Goal: Task Accomplishment & Management: Complete application form

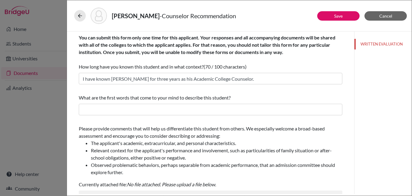
scroll to position [121, 0]
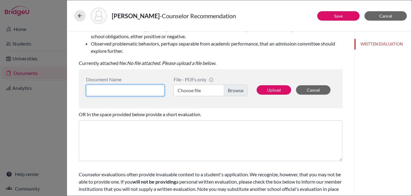
click at [138, 91] on input at bounding box center [125, 90] width 78 height 12
type input "Yassin Kaki - Ms June"
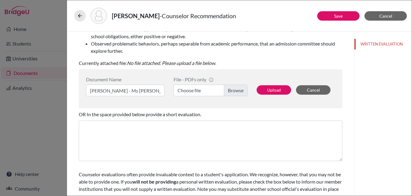
click at [232, 90] on label "Choose file" at bounding box center [210, 90] width 74 height 12
click at [232, 90] on input "Choose file" at bounding box center [210, 90] width 74 height 12
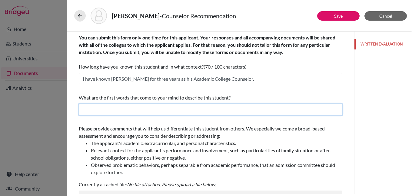
click at [158, 108] on input "text" at bounding box center [210, 110] width 263 height 12
click at [157, 108] on input "text" at bounding box center [210, 110] width 263 height 12
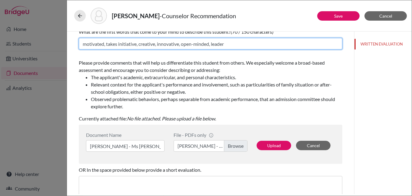
scroll to position [141, 0]
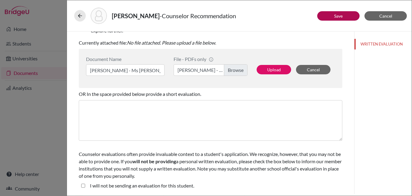
type input "motivated, takes initiative, creative, innovative, open-minded, leader"
click at [340, 16] on link "Save" at bounding box center [338, 15] width 8 height 5
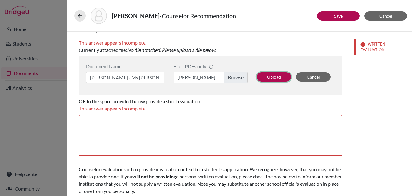
click at [272, 74] on button "Upload" at bounding box center [273, 76] width 35 height 9
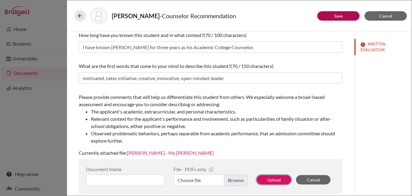
scroll to position [20, 0]
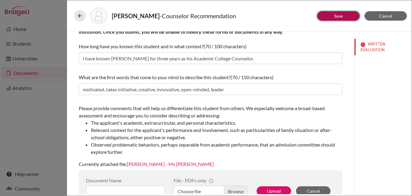
click at [335, 17] on link "Save" at bounding box center [338, 15] width 8 height 5
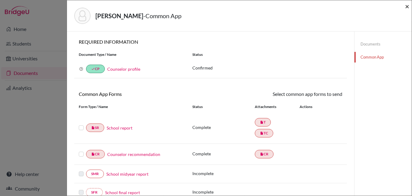
click at [407, 6] on span "×" at bounding box center [407, 6] width 4 height 9
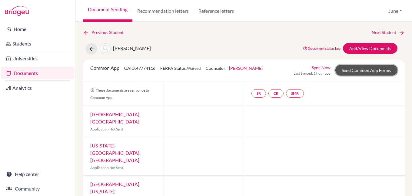
click at [362, 72] on link "Send Common App Forms" at bounding box center [366, 70] width 62 height 11
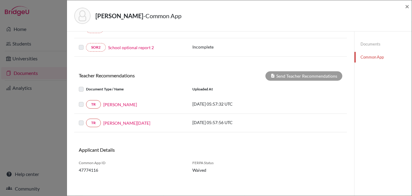
scroll to position [183, 0]
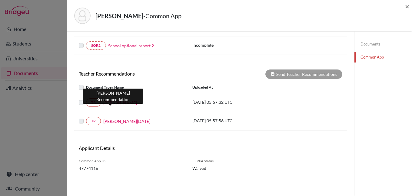
click at [110, 100] on link "Mr Adil" at bounding box center [120, 102] width 34 height 6
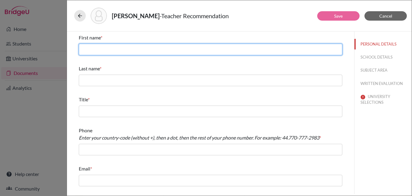
click at [110, 52] on input "text" at bounding box center [210, 50] width 263 height 12
type input "Adil"
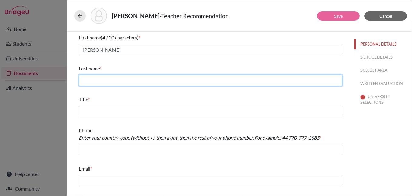
click at [116, 78] on input "text" at bounding box center [210, 80] width 263 height 12
click at [126, 82] on input "text" at bounding box center [210, 80] width 263 height 12
type input "Shams"
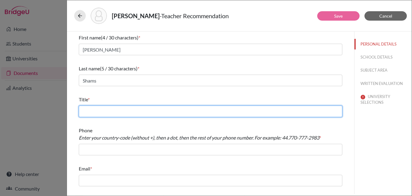
click at [125, 110] on input "text" at bounding box center [210, 111] width 263 height 12
type input "Auto Engineering teacher"
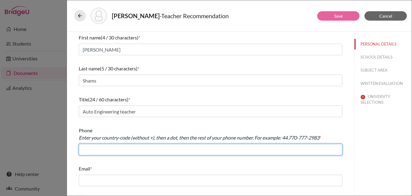
click at [124, 149] on input "text" at bounding box center [210, 149] width 263 height 12
type input "966.126917367"
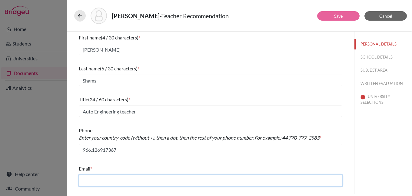
click at [127, 181] on input "text" at bounding box center [210, 180] width 263 height 12
type input "a.shams@jks.edu.sa"
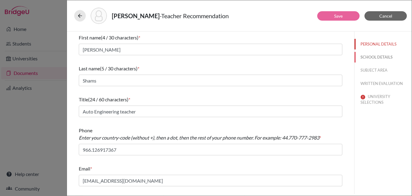
click at [378, 57] on button "SCHOOL DETAILS" at bounding box center [382, 57] width 57 height 11
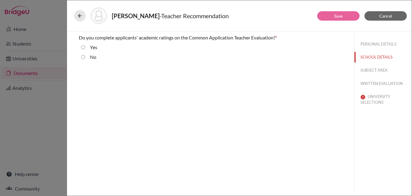
click at [83, 57] on input "No" at bounding box center [83, 56] width 4 height 7
radio input "true"
drag, startPoint x: 381, startPoint y: 69, endPoint x: 321, endPoint y: 71, distance: 59.7
click at [380, 69] on button "SUBJECT AREA" at bounding box center [382, 70] width 57 height 11
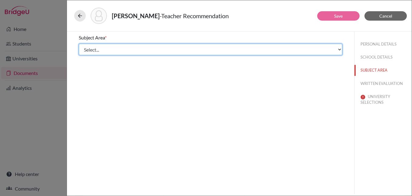
click at [99, 49] on select "Select... Math English Science World Language Social Studies Other Computer Sci…" at bounding box center [210, 50] width 263 height 12
select select "5"
click at [79, 44] on select "Select... Math English Science World Language Social Studies Other Computer Sci…" at bounding box center [210, 50] width 263 height 12
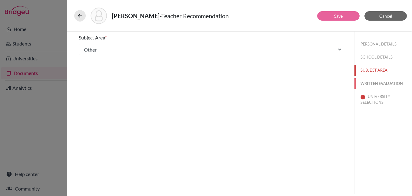
click at [379, 83] on button "WRITTEN EVALUATION" at bounding box center [382, 83] width 57 height 11
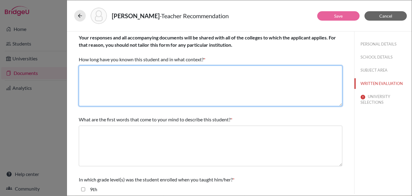
click at [120, 77] on textarea at bounding box center [210, 85] width 263 height 41
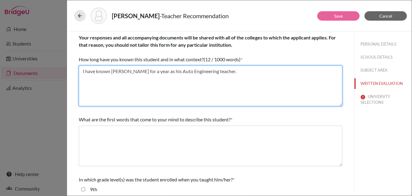
type textarea "I have known Yassin for a year as his Auto Engineering teacher."
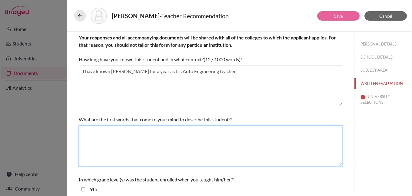
click at [108, 130] on textarea at bounding box center [210, 145] width 263 height 41
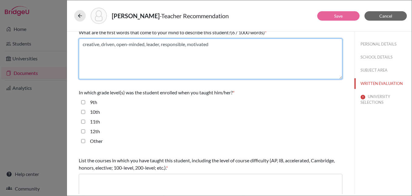
scroll to position [121, 0]
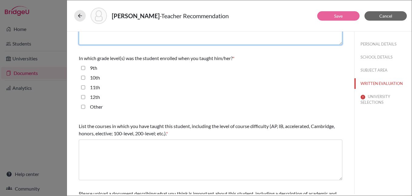
type textarea "creative, driven, open-minded, leader, responsible, motivated"
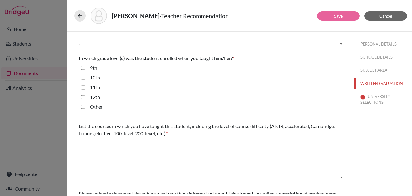
click at [84, 86] on input "11th" at bounding box center [83, 87] width 4 height 7
checkbox input "true"
click at [83, 97] on input "12th" at bounding box center [83, 96] width 4 height 7
checkbox input "true"
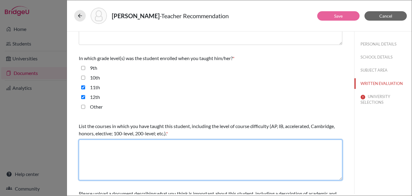
click at [109, 144] on textarea at bounding box center [210, 159] width 263 height 41
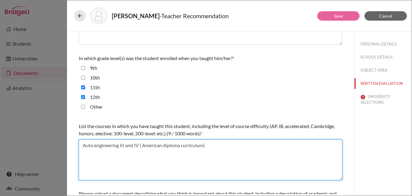
scroll to position [187, 0]
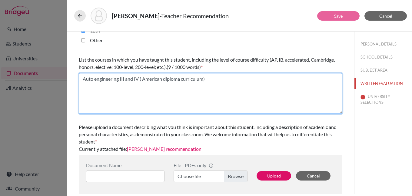
type textarea "Auto engineering III and IV ( American diploma curriculum)"
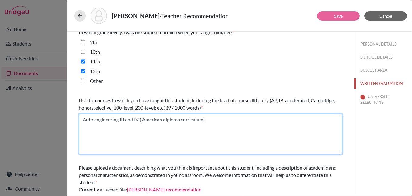
scroll to position [66, 0]
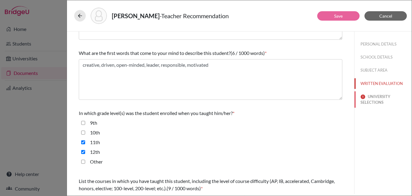
click at [373, 98] on button "UNIVERSITY SELECTIONS" at bounding box center [382, 99] width 57 height 16
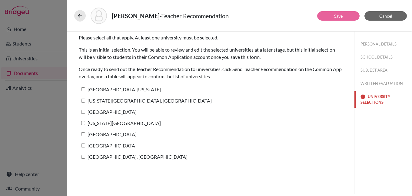
scroll to position [0, 0]
click at [133, 89] on label "University of Texas at Austin" at bounding box center [120, 89] width 82 height 9
click at [85, 89] on input "University of Texas at Austin" at bounding box center [83, 89] width 4 height 4
checkbox input "true"
click at [341, 17] on link "Save" at bounding box center [338, 15] width 8 height 5
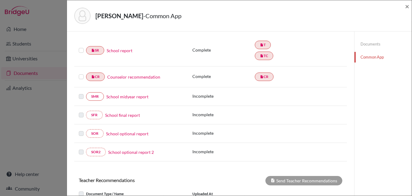
scroll to position [151, 0]
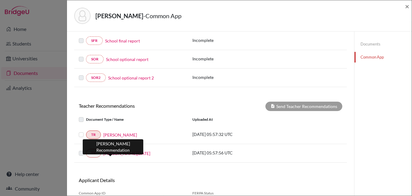
click at [112, 153] on link "Mr Raja" at bounding box center [126, 153] width 47 height 6
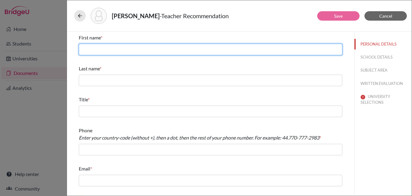
click at [120, 48] on input "text" at bounding box center [210, 50] width 263 height 12
type input "Raja"
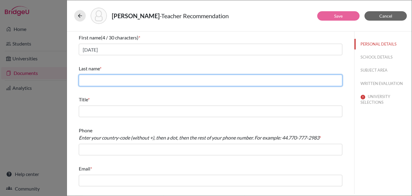
click at [121, 81] on input "text" at bounding box center [210, 80] width 263 height 12
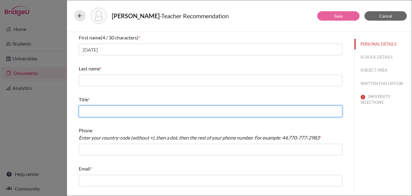
click at [88, 112] on input "text" at bounding box center [210, 111] width 263 height 12
type input "Physics teacher"
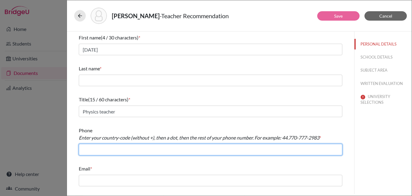
click at [131, 150] on input "text" at bounding box center [210, 149] width 263 height 12
type input "966.126917367"
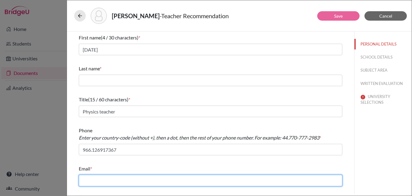
click at [146, 183] on input "text" at bounding box center [210, 180] width 263 height 12
type input "r."
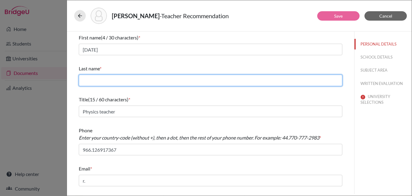
click at [128, 81] on input "text" at bounding box center [210, 80] width 263 height 12
type input "Ghazal"
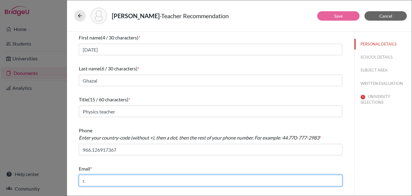
click at [94, 182] on input "r." at bounding box center [210, 180] width 263 height 12
type input "r.ghazal@jks.edu.sa"
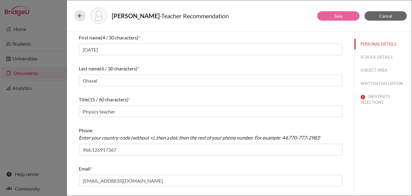
click at [244, 157] on div "Phone Enter your country-code (without +), then a dot, then the rest of your ph…" at bounding box center [210, 140] width 263 height 33
click at [379, 55] on button "SCHOOL DETAILS" at bounding box center [382, 57] width 57 height 11
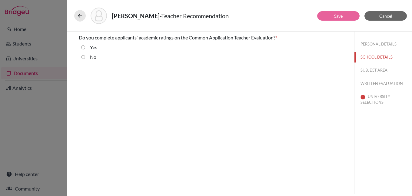
click at [83, 57] on input "No" at bounding box center [83, 56] width 4 height 7
radio input "true"
click at [370, 69] on button "SUBJECT AREA" at bounding box center [382, 70] width 57 height 11
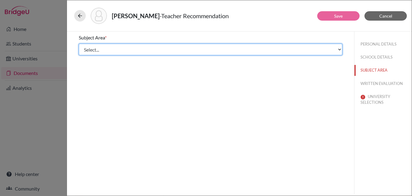
click at [101, 49] on select "Select... Math English Science World Language Social Studies Other Computer Sci…" at bounding box center [210, 50] width 263 height 12
select select "2"
click at [79, 44] on select "Select... Math English Science World Language Social Studies Other Computer Sci…" at bounding box center [210, 50] width 263 height 12
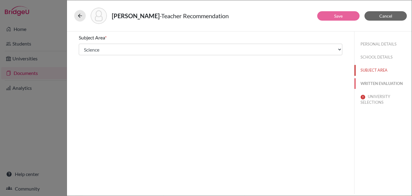
click at [374, 81] on button "WRITTEN EVALUATION" at bounding box center [382, 83] width 57 height 11
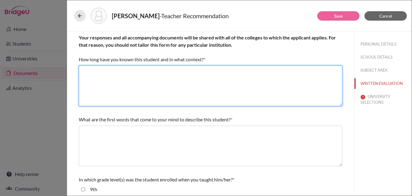
click at [102, 72] on textarea at bounding box center [210, 85] width 263 height 41
click at [130, 80] on textarea at bounding box center [210, 85] width 263 height 41
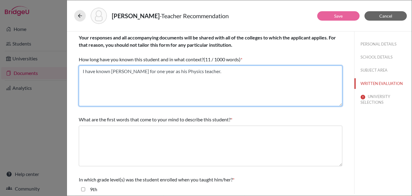
type textarea "I have known Yassin for one year as his Physics teacher."
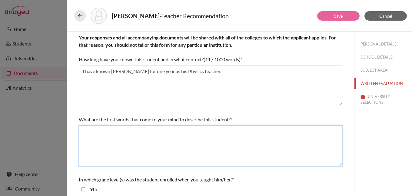
click at [108, 132] on textarea at bounding box center [210, 145] width 263 height 41
drag, startPoint x: 137, startPoint y: 131, endPoint x: 126, endPoint y: 130, distance: 10.6
click at [126, 130] on textarea "enthusiastic, driven, takes initiative," at bounding box center [210, 145] width 263 height 41
click at [164, 130] on textarea "enthusiastic, driven, has initiative," at bounding box center [210, 145] width 263 height 41
drag, startPoint x: 133, startPoint y: 130, endPoint x: 127, endPoint y: 131, distance: 6.4
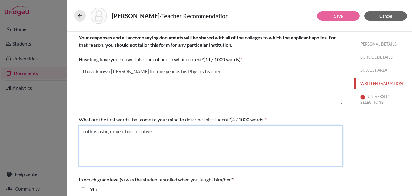
click at [127, 131] on textarea "enthusiastic, driven, has initiative," at bounding box center [210, 145] width 263 height 41
click at [153, 131] on textarea "enthusiastic, driven, initiative," at bounding box center [210, 145] width 263 height 41
click at [126, 132] on textarea "enthusiastic, driven, initiative, open-minded, leader" at bounding box center [210, 145] width 263 height 41
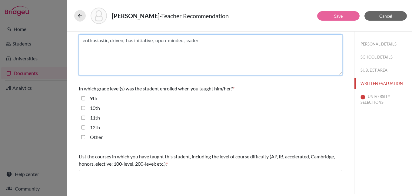
scroll to position [151, 0]
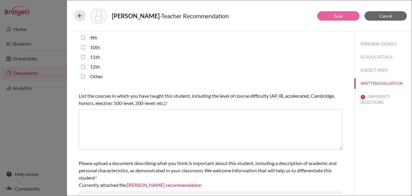
type textarea "enthusiastic, driven, has initiative, open-minded, leader"
click at [83, 57] on input "11th" at bounding box center [83, 56] width 4 height 7
checkbox input "true"
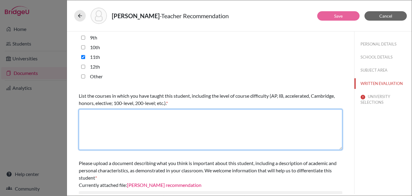
click at [110, 113] on textarea at bounding box center [210, 129] width 263 height 41
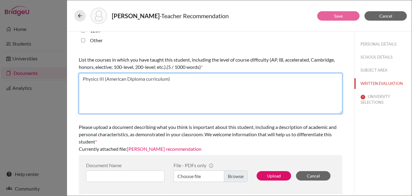
scroll to position [97, 0]
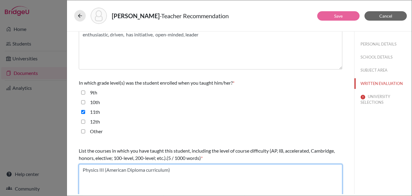
type textarea "Physics III (American Diploma curriculum)"
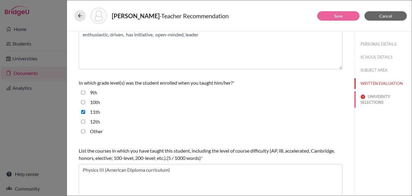
click at [371, 97] on button "UNIVERSITY SELECTIONS" at bounding box center [382, 99] width 57 height 16
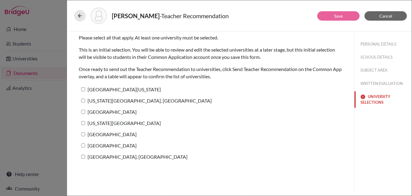
scroll to position [0, 0]
click at [136, 90] on label "University of Texas at Austin" at bounding box center [120, 89] width 82 height 9
click at [85, 90] on input "University of Texas at Austin" at bounding box center [83, 89] width 4 height 4
checkbox input "true"
click at [342, 15] on link "Save" at bounding box center [338, 15] width 8 height 5
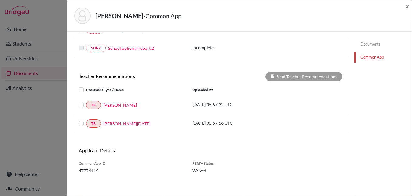
scroll to position [182, 0]
click at [407, 7] on span "×" at bounding box center [407, 6] width 4 height 9
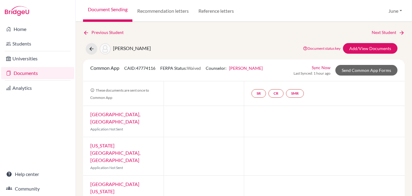
click at [23, 73] on link "Documents" at bounding box center [37, 73] width 73 height 12
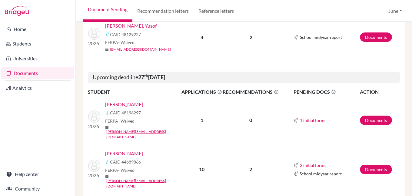
scroll to position [962, 0]
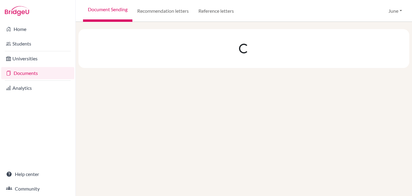
scroll to position [0, 0]
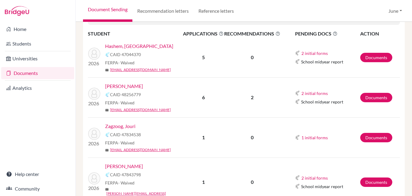
scroll to position [121, 0]
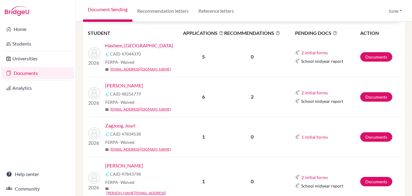
click at [115, 87] on link "[PERSON_NAME]" at bounding box center [124, 85] width 38 height 7
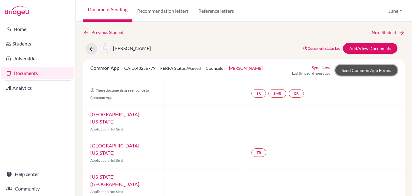
click at [365, 71] on link "Send Common App Forms" at bounding box center [366, 70] width 62 height 11
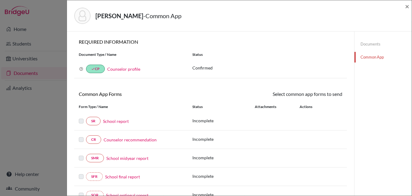
click at [370, 43] on link "Documents" at bounding box center [382, 44] width 57 height 11
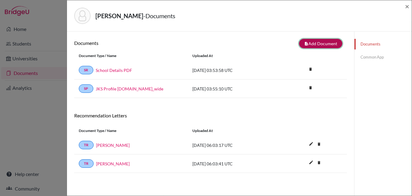
click at [322, 44] on button "note_add Add Document" at bounding box center [320, 43] width 43 height 9
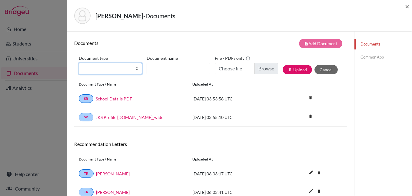
click at [136, 69] on select "Change explanation for Common App reports Counselor recommendation Internationa…" at bounding box center [110, 69] width 63 height 12
select select "2"
click at [79, 63] on select "Change explanation for Common App reports Counselor recommendation Internationa…" at bounding box center [110, 69] width 63 height 12
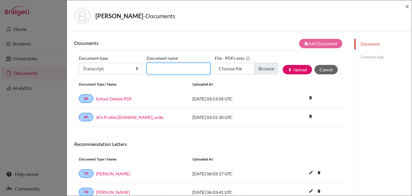
click at [169, 64] on input "Document name" at bounding box center [177, 69] width 63 height 12
type input "initial transcript"
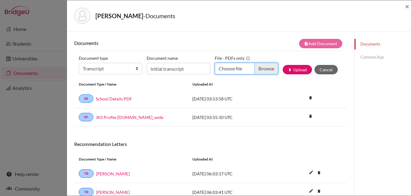
click at [262, 70] on input "Choose file" at bounding box center [246, 69] width 63 height 12
type input "C:\fakepath\Taim Samman - initial transcript.pdf"
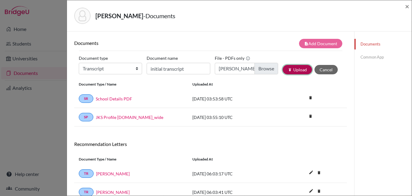
click at [295, 68] on button "publish Upload" at bounding box center [296, 69] width 29 height 9
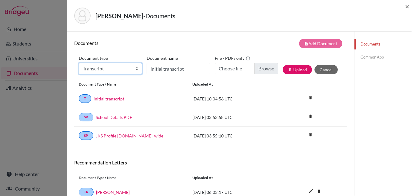
click at [136, 68] on select "Change explanation for Common App reports Counselor recommendation Internationa…" at bounding box center [110, 69] width 63 height 12
click at [368, 55] on link "Common App" at bounding box center [382, 57] width 57 height 11
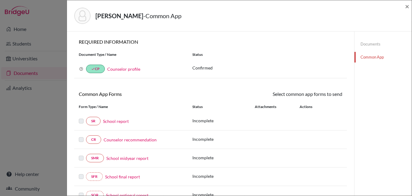
click at [117, 119] on link "School report" at bounding box center [116, 121] width 26 height 6
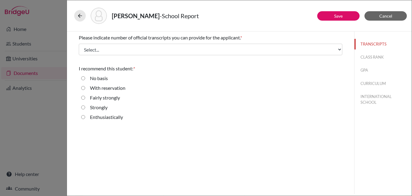
click at [83, 117] on input "Enthusiastically" at bounding box center [83, 116] width 4 height 7
radio input "true"
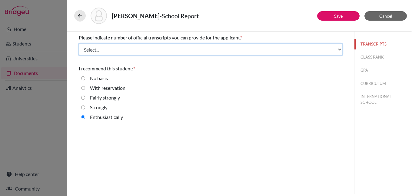
click at [296, 49] on select "Select... 1 2 3 4" at bounding box center [210, 50] width 263 height 12
select select "1"
click at [79, 44] on select "Select... 1 2 3 4" at bounding box center [210, 50] width 263 height 12
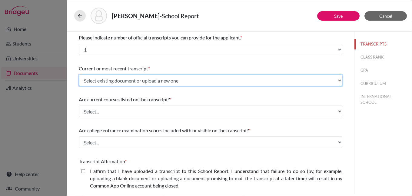
click at [115, 79] on select "Select existing document or upload a new one initial transcript Upload New File" at bounding box center [210, 80] width 263 height 12
select select "682644"
click at [79, 74] on select "Select existing document or upload a new one initial transcript Upload New File" at bounding box center [210, 80] width 263 height 12
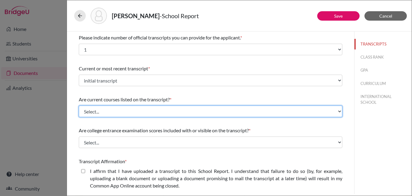
click at [108, 111] on select "Select... Yes No" at bounding box center [210, 111] width 263 height 12
select select "1"
click at [79, 105] on select "Select... Yes No" at bounding box center [210, 111] width 263 height 12
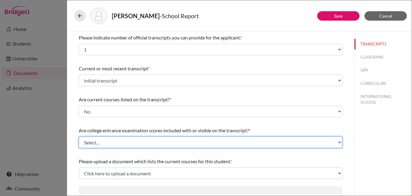
click at [115, 142] on select "Select... Yes No" at bounding box center [210, 142] width 263 height 12
select select "1"
click at [79, 136] on select "Select... Yes No" at bounding box center [210, 142] width 263 height 12
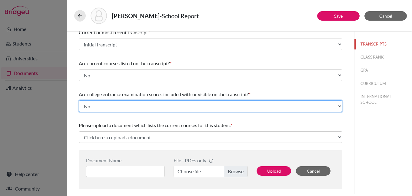
scroll to position [61, 0]
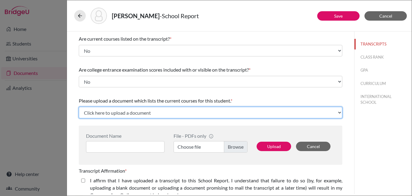
click at [129, 111] on select "Click here to upload a document Upload New File" at bounding box center [210, 113] width 263 height 12
select select "Upload New File"
click at [79, 107] on select "Click here to upload a document Upload New File" at bounding box center [210, 113] width 263 height 12
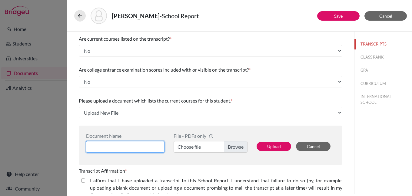
click at [116, 148] on input at bounding box center [125, 147] width 78 height 12
type input "Taim Samman - courses"
click at [232, 146] on label "Choose file" at bounding box center [210, 147] width 74 height 12
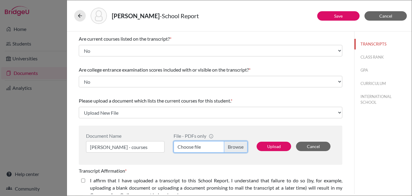
click at [232, 146] on input "Choose file" at bounding box center [210, 147] width 74 height 12
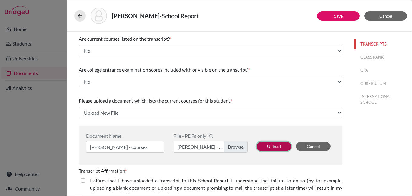
click at [268, 144] on button "Upload" at bounding box center [273, 145] width 35 height 9
select select "682646"
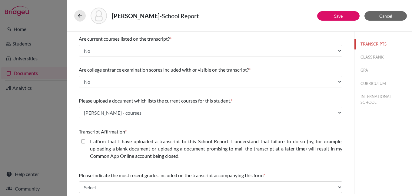
click at [83, 141] on closed\ "I affirm that I have uploaded a transcript to this School Report. I understand …" at bounding box center [83, 140] width 4 height 7
checkbox closed\ "true"
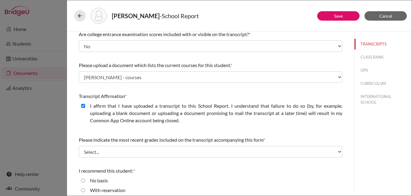
scroll to position [121, 0]
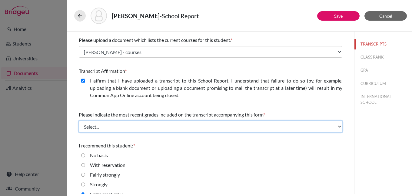
click at [139, 125] on select "Select... Final junior year grades 1st Quarter senior year grades 2nd Quarter/1…" at bounding box center [210, 126] width 263 height 12
select select "0"
click at [79, 120] on select "Select... Final junior year grades 1st Quarter senior year grades 2nd Quarter/1…" at bounding box center [210, 126] width 263 height 12
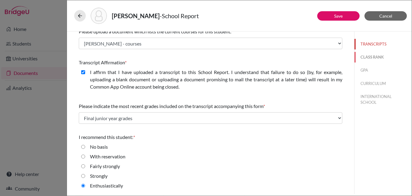
click at [367, 54] on button "CLASS RANK" at bounding box center [382, 57] width 57 height 11
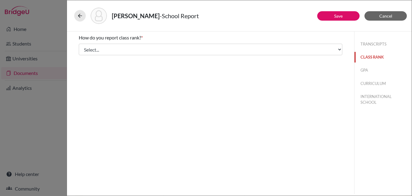
scroll to position [0, 0]
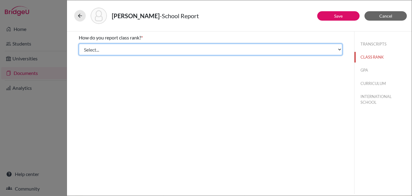
click at [116, 50] on select "Select... Exact Decile Quintile Quartile None" at bounding box center [210, 50] width 263 height 12
select select "5"
click at [79, 44] on select "Select... Exact Decile Quintile Quartile None" at bounding box center [210, 50] width 263 height 12
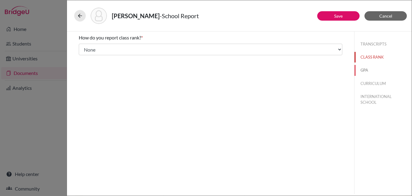
click at [365, 66] on button "GPA" at bounding box center [382, 70] width 57 height 11
click at [84, 46] on input "Yes" at bounding box center [83, 47] width 4 height 7
radio input "true"
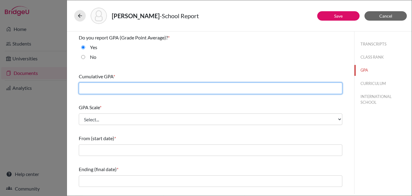
click at [124, 87] on input "text" at bounding box center [210, 88] width 263 height 12
type input "4.3"
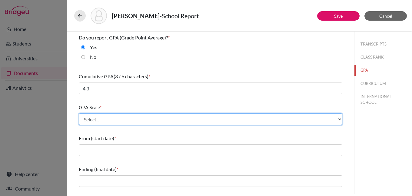
click at [125, 116] on select "Select... 4 5 6 7 8 9 10 11 12 13 14 15 16 17 18 19 20 100" at bounding box center [210, 119] width 263 height 12
select select "4"
click at [79, 113] on select "Select... 4 5 6 7 8 9 10 11 12 13 14 15 16 17 18 19 20 100" at bounding box center [210, 119] width 263 height 12
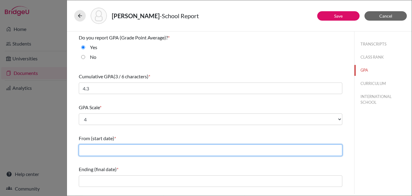
click at [116, 151] on input "text" at bounding box center [210, 150] width 263 height 12
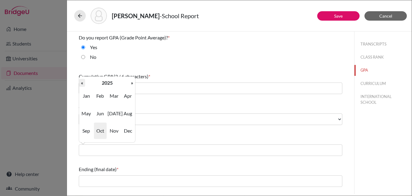
click at [82, 83] on th "«" at bounding box center [82, 83] width 6 height 8
click at [82, 130] on span "Sep" at bounding box center [86, 130] width 13 height 16
type input "09/2022"
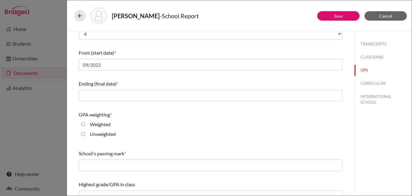
scroll to position [96, 0]
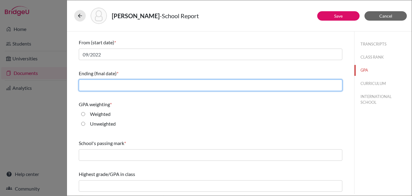
click at [137, 85] on input "text" at bounding box center [210, 85] width 263 height 12
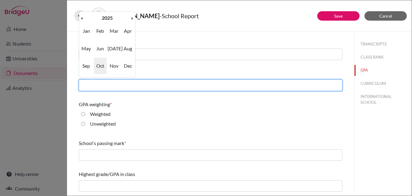
type input "05/2025"
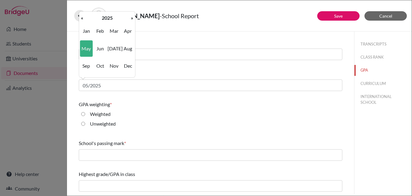
click at [105, 113] on label "Weighted" at bounding box center [100, 113] width 21 height 7
click at [85, 113] on input "Weighted" at bounding box center [83, 113] width 4 height 7
radio input "true"
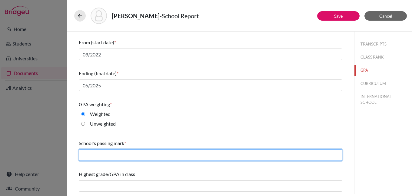
click at [115, 155] on input "text" at bounding box center [210, 155] width 263 height 12
type input "60"
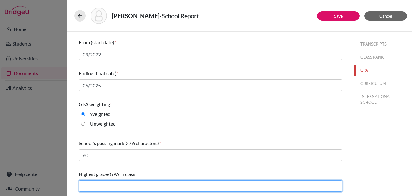
click at [117, 181] on input "text" at bounding box center [210, 186] width 263 height 12
type input "4.3"
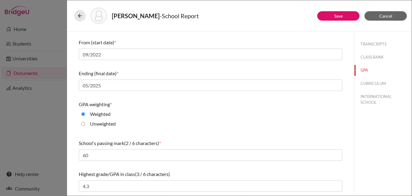
click at [197, 169] on div "Highest grade/GPA in class (3 / 6 characters) 4.3" at bounding box center [210, 181] width 263 height 26
click at [368, 81] on button "CURRICULUM" at bounding box center [382, 83] width 57 height 11
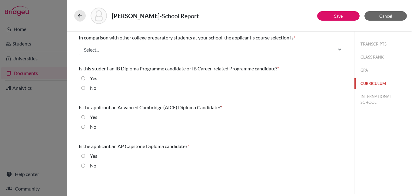
scroll to position [0, 0]
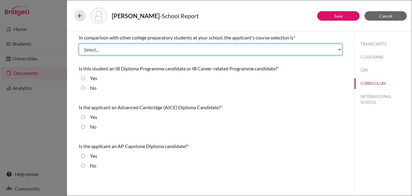
click at [127, 48] on select "Select... Less than demanding Average Demanding Very demanding Most demanding P…" at bounding box center [210, 50] width 263 height 12
select select "4"
click at [79, 44] on select "Select... Less than demanding Average Demanding Very demanding Most demanding P…" at bounding box center [210, 50] width 263 height 12
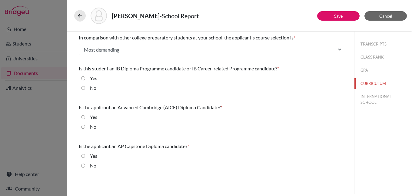
click at [83, 78] on input "Yes" at bounding box center [83, 77] width 4 height 7
radio input "true"
click at [82, 127] on input "No" at bounding box center [83, 126] width 4 height 7
radio input "true"
click at [83, 165] on input "No" at bounding box center [83, 165] width 4 height 7
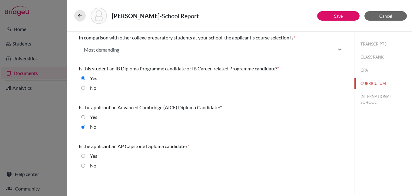
radio input "true"
click at [371, 95] on button "INTERNATIONAL SCHOOL" at bounding box center [382, 99] width 57 height 16
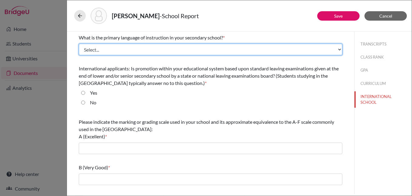
click at [112, 48] on select "Select... Albanian Arabic Armenian Assamese Azerbaijani Belarusian Bengali Bulg…" at bounding box center [210, 50] width 263 height 12
select select "14"
click at [79, 44] on select "Select... Albanian Arabic Armenian Assamese Azerbaijani Belarusian Bengali Bulg…" at bounding box center [210, 50] width 263 height 12
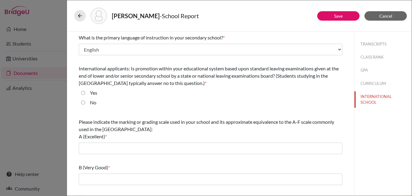
click at [81, 103] on div "No" at bounding box center [210, 104] width 263 height 10
click at [83, 103] on input "No" at bounding box center [83, 102] width 4 height 7
radio input "true"
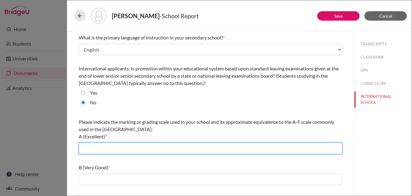
click at [129, 147] on input "text" at bounding box center [210, 148] width 263 height 12
type input "90-100"
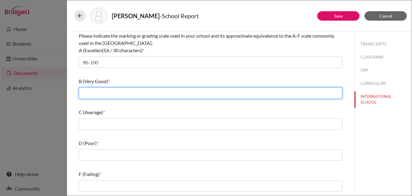
click at [139, 91] on input "text" at bounding box center [210, 93] width 263 height 12
type input "80-89"
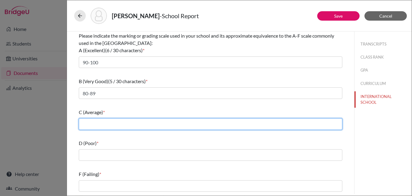
click at [135, 119] on input "text" at bounding box center [210, 124] width 263 height 12
type input "70-79"
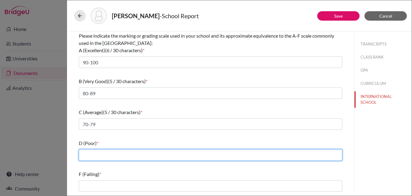
click at [117, 151] on input "text" at bounding box center [210, 155] width 263 height 12
type input "60-69"
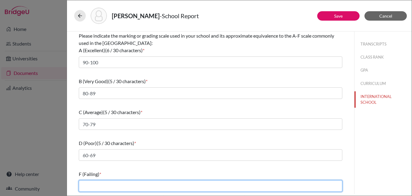
click at [141, 184] on input "text" at bounding box center [210, 186] width 263 height 12
type input "59 and below"
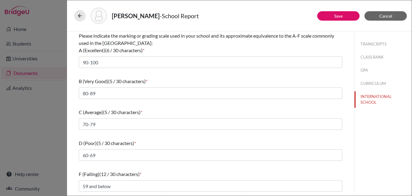
click at [203, 173] on div "F (Failing) (12 / 30 characters) *" at bounding box center [210, 173] width 263 height 7
click at [336, 17] on link "Save" at bounding box center [338, 15] width 8 height 5
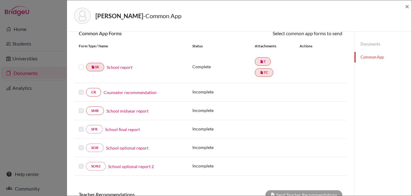
scroll to position [181, 0]
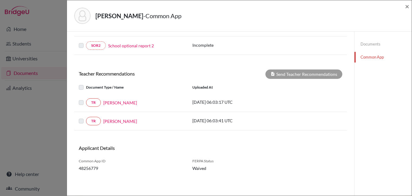
click at [371, 56] on link "Common App" at bounding box center [382, 57] width 57 height 11
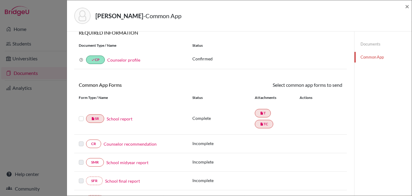
scroll to position [0, 0]
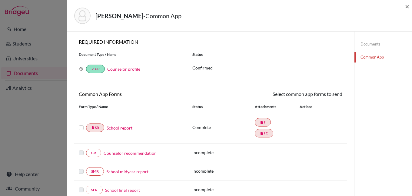
click at [139, 153] on link "Counselor recommendation" at bounding box center [130, 153] width 53 height 6
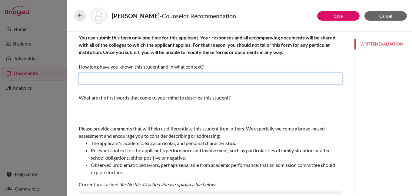
click at [130, 80] on input "text" at bounding box center [210, 79] width 263 height 12
type input "I have known Taim for three years as his Academic College Counselor."
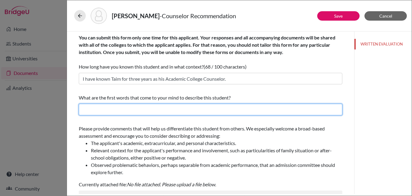
click at [154, 110] on input "text" at bounding box center [210, 110] width 263 height 12
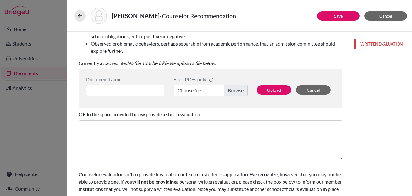
scroll to position [141, 0]
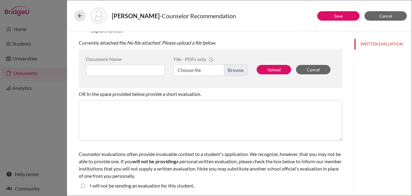
type input "disciplined, dedicated, committed, focused, mature, creative, resilient, intell…"
click at [145, 70] on input at bounding box center [125, 70] width 78 height 12
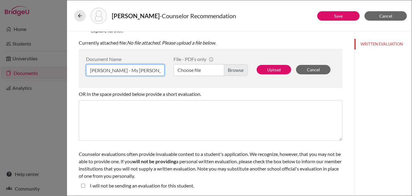
type input "Taim Samman - Ms June"
click at [231, 65] on label "Choose file" at bounding box center [210, 70] width 74 height 12
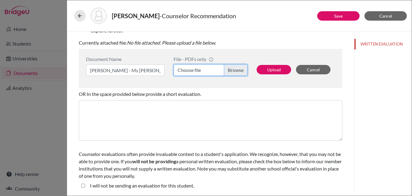
click at [231, 65] on input "Choose file" at bounding box center [210, 70] width 74 height 12
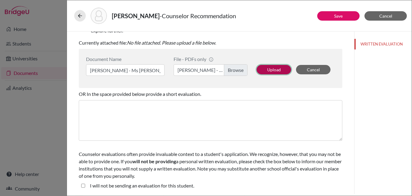
click at [277, 70] on button "Upload" at bounding box center [273, 69] width 35 height 9
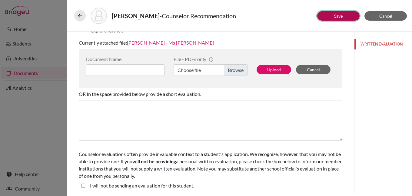
click at [340, 16] on link "Save" at bounding box center [338, 15] width 8 height 5
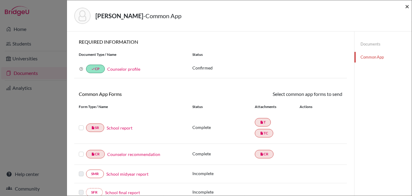
click at [407, 6] on span "×" at bounding box center [407, 6] width 4 height 9
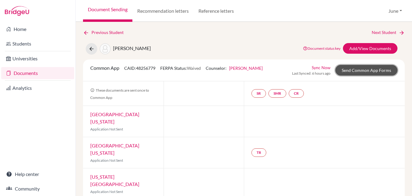
click at [375, 71] on link "Send Common App Forms" at bounding box center [366, 70] width 62 height 11
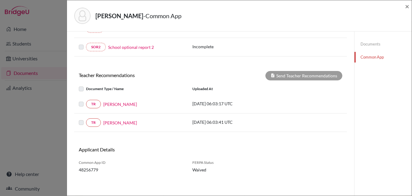
scroll to position [183, 0]
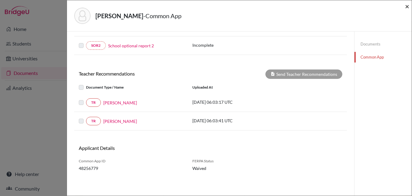
click at [406, 8] on span "×" at bounding box center [407, 6] width 4 height 9
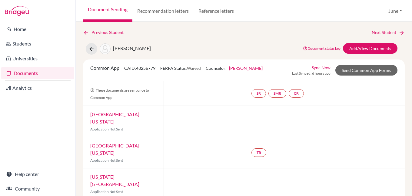
click at [33, 71] on link "Documents" at bounding box center [37, 73] width 73 height 12
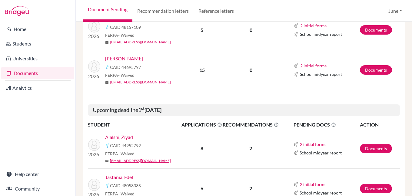
scroll to position [696, 0]
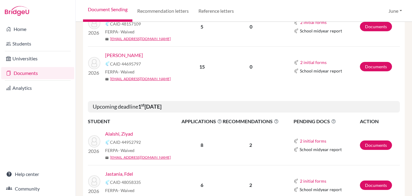
click at [120, 130] on link "Alalshi, Ziyad" at bounding box center [119, 133] width 28 height 7
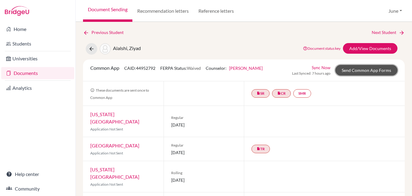
click at [368, 68] on link "Send Common App Forms" at bounding box center [366, 70] width 62 height 11
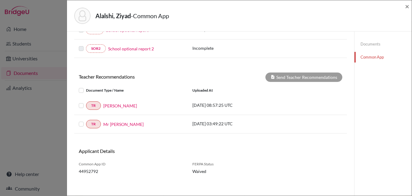
scroll to position [183, 0]
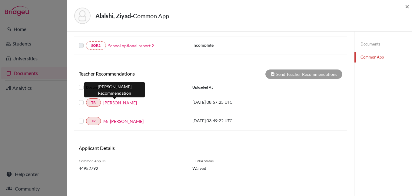
click at [118, 102] on link "Mr Ghaddar" at bounding box center [120, 102] width 34 height 6
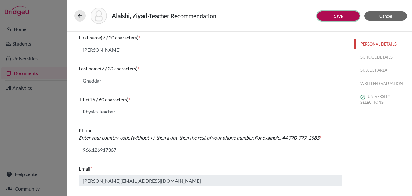
click at [337, 13] on link "Save" at bounding box center [338, 15] width 8 height 5
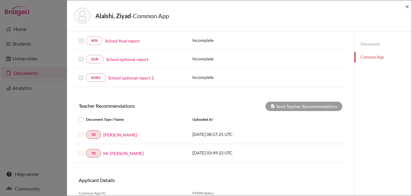
scroll to position [30, 0]
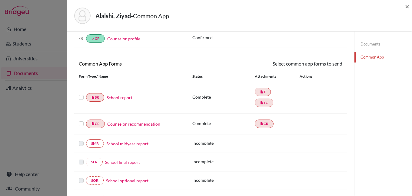
click at [80, 120] on label at bounding box center [81, 120] width 5 height 0
click at [0, 0] on input "checkbox" at bounding box center [0, 0] width 0 height 0
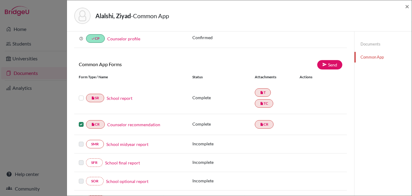
click at [81, 94] on label at bounding box center [81, 94] width 5 height 0
click at [0, 0] on input "checkbox" at bounding box center [0, 0] width 0 height 0
click at [328, 63] on link "Send" at bounding box center [329, 64] width 25 height 9
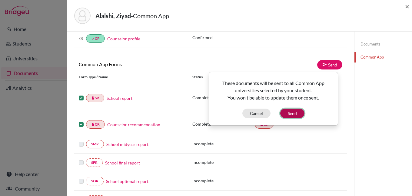
click at [293, 112] on button "Send" at bounding box center [292, 112] width 24 height 9
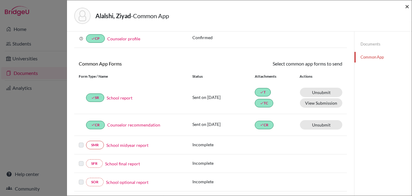
click at [408, 7] on span "×" at bounding box center [407, 6] width 4 height 9
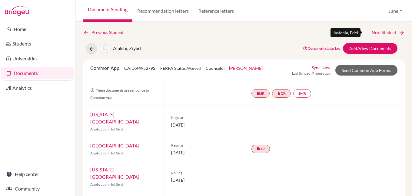
click at [383, 32] on link "Next Student" at bounding box center [387, 32] width 33 height 7
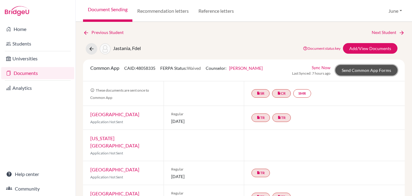
click at [364, 70] on link "Send Common App Forms" at bounding box center [366, 70] width 62 height 11
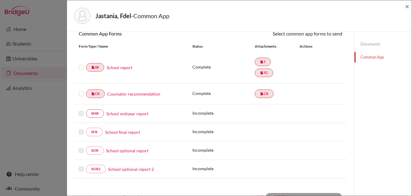
scroll to position [61, 0]
click at [80, 89] on div "insert_drive_file CR Counselor recommendation" at bounding box center [131, 93] width 104 height 8
click at [81, 64] on div at bounding box center [82, 66] width 7 height 7
click at [81, 90] on label at bounding box center [81, 90] width 5 height 0
click at [0, 0] on input "checkbox" at bounding box center [0, 0] width 0 height 0
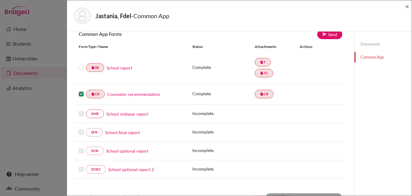
scroll to position [61, 0]
click at [83, 63] on label at bounding box center [81, 63] width 5 height 0
click at [0, 0] on input "checkbox" at bounding box center [0, 0] width 0 height 0
click at [322, 33] on icon at bounding box center [324, 33] width 5 height 5
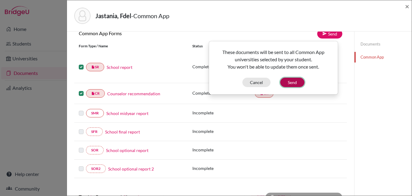
click at [294, 81] on button "Send" at bounding box center [292, 81] width 24 height 9
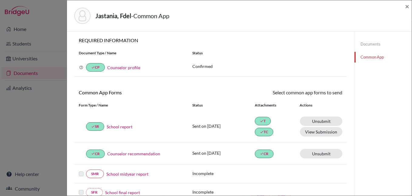
scroll to position [0, 0]
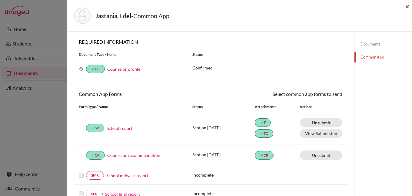
click at [407, 7] on span "×" at bounding box center [407, 6] width 4 height 9
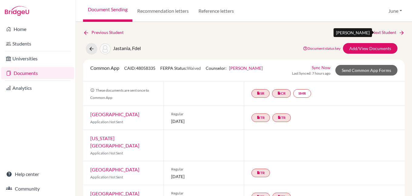
click at [382, 31] on link "Next Student" at bounding box center [387, 32] width 33 height 7
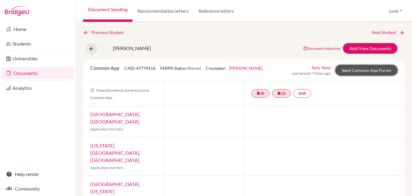
click at [366, 71] on link "Send Common App Forms" at bounding box center [366, 70] width 62 height 11
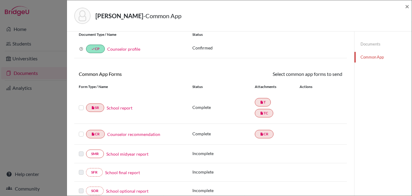
scroll to position [30, 0]
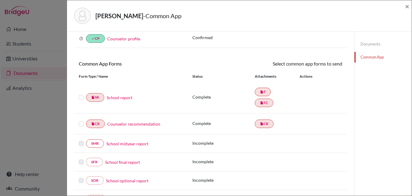
click at [81, 94] on label at bounding box center [81, 94] width 5 height 0
click at [0, 0] on input "checkbox" at bounding box center [0, 0] width 0 height 0
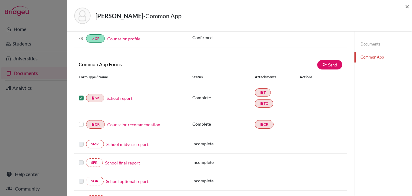
click at [81, 120] on label at bounding box center [81, 120] width 5 height 0
click at [0, 0] on input "checkbox" at bounding box center [0, 0] width 0 height 0
click at [326, 67] on link "Send" at bounding box center [329, 64] width 25 height 9
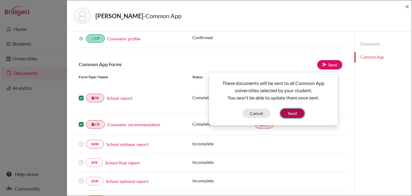
click at [292, 112] on button "Send" at bounding box center [292, 112] width 24 height 9
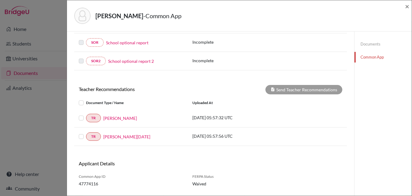
scroll to position [185, 0]
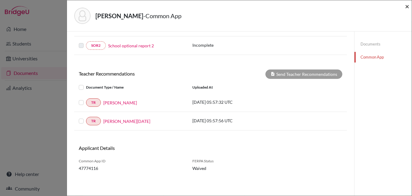
click at [407, 7] on span "×" at bounding box center [407, 6] width 4 height 9
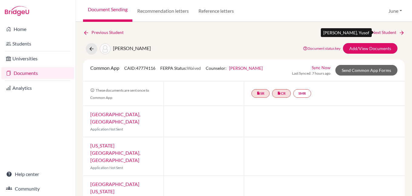
click at [381, 32] on link "Next Student" at bounding box center [387, 32] width 33 height 7
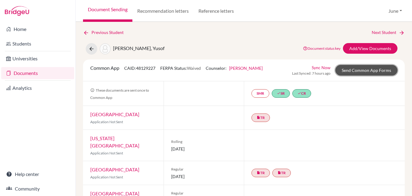
click at [381, 72] on link "Send Common App Forms" at bounding box center [366, 70] width 62 height 11
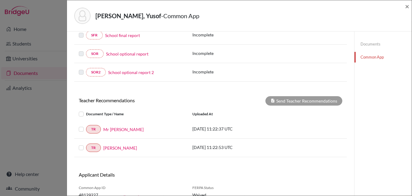
scroll to position [182, 0]
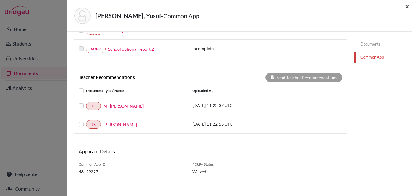
click at [406, 6] on span "×" at bounding box center [407, 6] width 4 height 9
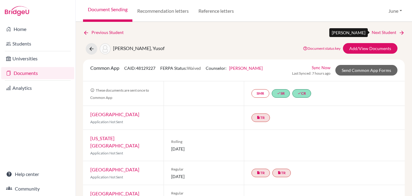
click at [382, 32] on link "Next Student" at bounding box center [387, 32] width 33 height 7
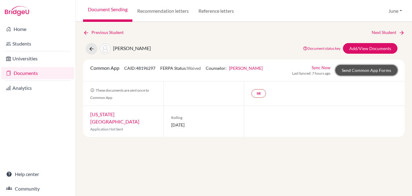
click at [361, 68] on link "Send Common App Forms" at bounding box center [366, 70] width 62 height 11
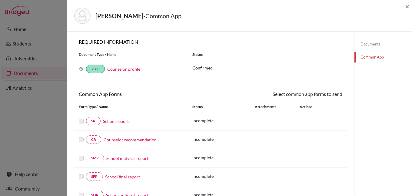
click at [369, 57] on link "Common App" at bounding box center [382, 57] width 57 height 11
click at [368, 43] on link "Documents" at bounding box center [382, 44] width 57 height 11
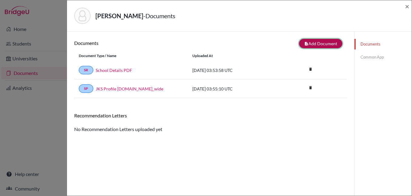
click at [321, 43] on button "note_add Add Document" at bounding box center [320, 43] width 43 height 9
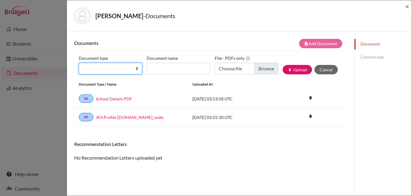
click at [136, 69] on select "Change explanation for Common App reports Counselor recommendation Internationa…" at bounding box center [110, 69] width 63 height 12
select select "2"
click at [79, 63] on select "Change explanation for Common App reports Counselor recommendation Internationa…" at bounding box center [110, 69] width 63 height 12
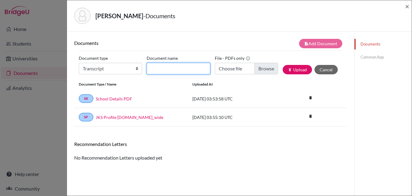
click at [173, 68] on input "Document name" at bounding box center [177, 69] width 63 height 12
type input "initial transcript"
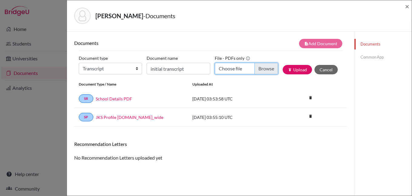
click at [264, 68] on input "Choose file" at bounding box center [246, 69] width 63 height 12
type input "C:\fakepath\Sultan Alsalhi - initial transcript.pdf"
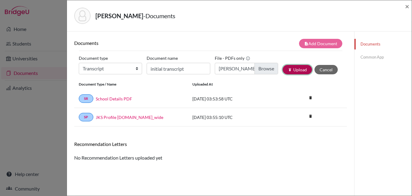
click at [294, 71] on button "publish Upload" at bounding box center [296, 69] width 29 height 9
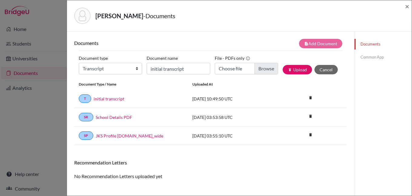
click at [365, 57] on link "Common App" at bounding box center [382, 57] width 57 height 11
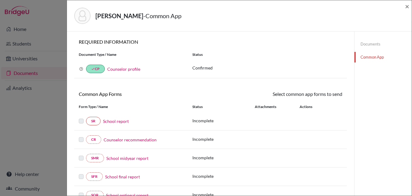
click at [117, 120] on link "School report" at bounding box center [116, 121] width 26 height 6
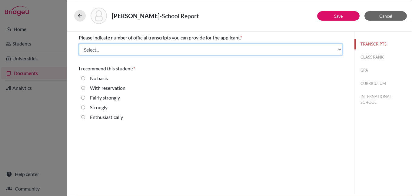
click at [122, 50] on select "Select... 1 2 3 4" at bounding box center [210, 50] width 263 height 12
select select "1"
click at [79, 44] on select "Select... 1 2 3 4" at bounding box center [210, 50] width 263 height 12
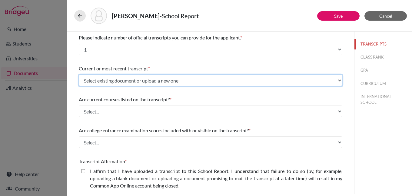
click at [114, 77] on select "Select existing document or upload a new one initial transcript Upload New File" at bounding box center [210, 80] width 263 height 12
select select "682659"
click at [79, 74] on select "Select existing document or upload a new one initial transcript Upload New File" at bounding box center [210, 80] width 263 height 12
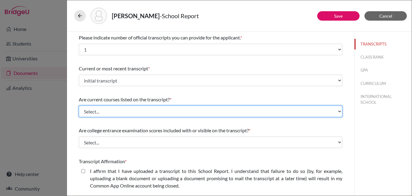
click at [114, 110] on select "Select... Yes No" at bounding box center [210, 111] width 263 height 12
select select "1"
click at [79, 105] on select "Select... Yes No" at bounding box center [210, 111] width 263 height 12
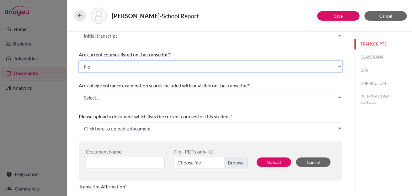
scroll to position [91, 0]
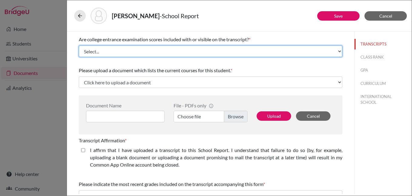
click at [109, 51] on select "Select... Yes No" at bounding box center [210, 51] width 263 height 12
select select "1"
click at [79, 45] on select "Select... Yes No" at bounding box center [210, 51] width 263 height 12
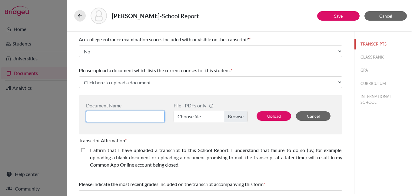
click at [142, 118] on input at bounding box center [125, 116] width 78 height 12
type input "Sultan Alsalhi - courses"
click at [235, 116] on label "Choose file" at bounding box center [210, 116] width 74 height 12
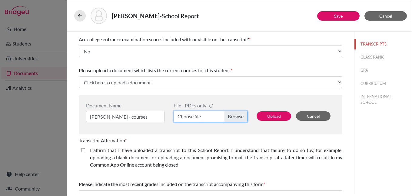
click at [235, 116] on input "Choose file" at bounding box center [210, 116] width 74 height 12
click at [272, 111] on div "Upload Cancel" at bounding box center [293, 112] width 83 height 20
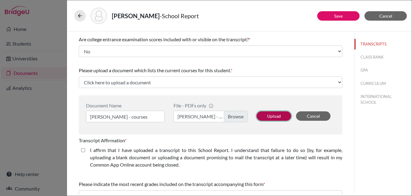
click at [272, 115] on button "Upload" at bounding box center [273, 115] width 35 height 9
select select "683276"
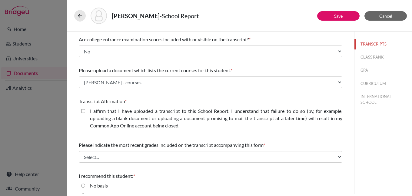
click at [82, 110] on closed\ "I affirm that I have uploaded a transcript to this School Report. I understand …" at bounding box center [83, 110] width 4 height 7
checkbox closed\ "true"
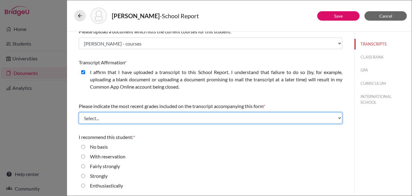
click at [111, 119] on select "Select... Final junior year grades 1st Quarter senior year grades 2nd Quarter/1…" at bounding box center [210, 118] width 263 height 12
select select "0"
click at [79, 112] on select "Select... Final junior year grades 1st Quarter senior year grades 2nd Quarter/1…" at bounding box center [210, 118] width 263 height 12
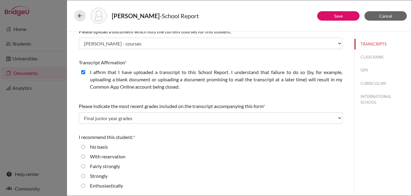
click at [83, 167] on strongly "Fairly strongly" at bounding box center [83, 165] width 4 height 7
radio strongly "true"
click at [368, 57] on button "CLASS RANK" at bounding box center [382, 57] width 57 height 11
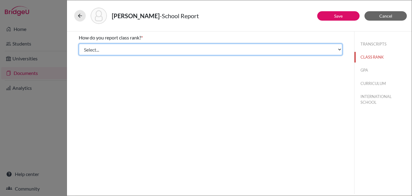
click at [119, 50] on select "Select... Exact Decile Quintile Quartile None" at bounding box center [210, 50] width 263 height 12
select select "5"
click at [79, 44] on select "Select... Exact Decile Quintile Quartile None" at bounding box center [210, 50] width 263 height 12
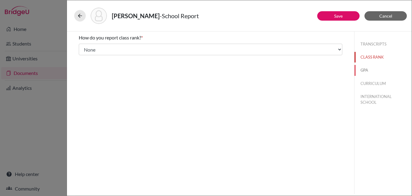
click at [367, 68] on button "GPA" at bounding box center [382, 70] width 57 height 11
click at [83, 57] on input "No" at bounding box center [83, 56] width 4 height 7
radio input "true"
drag, startPoint x: 378, startPoint y: 82, endPoint x: 351, endPoint y: 82, distance: 27.2
click at [378, 82] on button "CURRICULUM" at bounding box center [382, 83] width 57 height 11
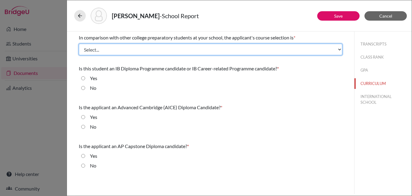
click at [118, 48] on select "Select... Less than demanding Average Demanding Very demanding Most demanding P…" at bounding box center [210, 50] width 263 height 12
select select "1"
click at [79, 44] on select "Select... Less than demanding Average Demanding Very demanding Most demanding P…" at bounding box center [210, 50] width 263 height 12
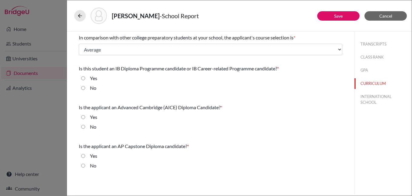
click at [82, 88] on input "No" at bounding box center [83, 87] width 4 height 7
radio input "true"
click at [83, 127] on input "No" at bounding box center [83, 126] width 4 height 7
radio input "true"
click at [83, 166] on input "No" at bounding box center [83, 165] width 4 height 7
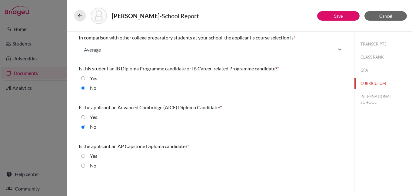
radio input "true"
click at [375, 94] on button "INTERNATIONAL SCHOOL" at bounding box center [382, 99] width 57 height 16
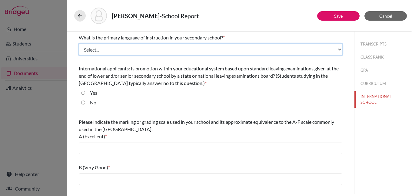
click at [117, 50] on select "Select... Albanian Arabic Armenian Assamese Azerbaijani Belarusian Bengali Bulg…" at bounding box center [210, 50] width 263 height 12
select select "14"
click at [79, 44] on select "Select... Albanian Arabic Armenian Assamese Azerbaijani Belarusian Bengali Bulg…" at bounding box center [210, 50] width 263 height 12
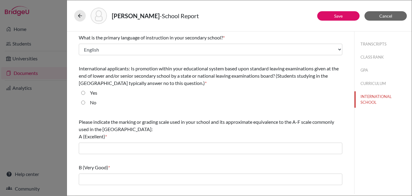
click at [83, 101] on input "No" at bounding box center [83, 102] width 4 height 7
radio input "true"
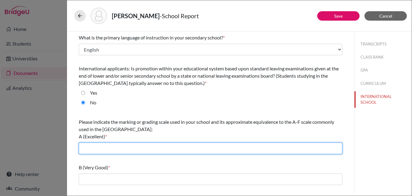
click at [116, 146] on input "text" at bounding box center [210, 148] width 263 height 12
type input "90-100"
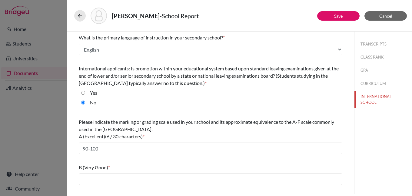
click at [177, 136] on div "Please indicate the marking or grading scale used in your school and its approx…" at bounding box center [210, 129] width 263 height 22
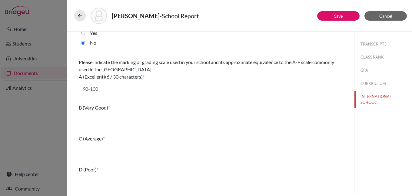
scroll to position [86, 0]
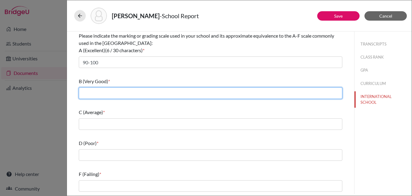
click at [117, 94] on input "text" at bounding box center [210, 93] width 263 height 12
type input "80-89"
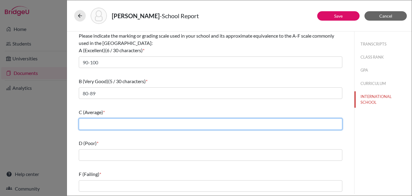
click at [118, 123] on input "text" at bounding box center [210, 124] width 263 height 12
type input "70-79"
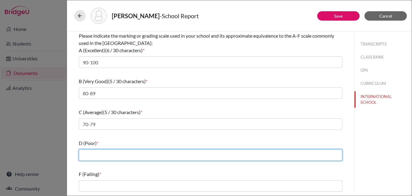
click at [116, 151] on input "text" at bounding box center [210, 155] width 263 height 12
type input "60-69"
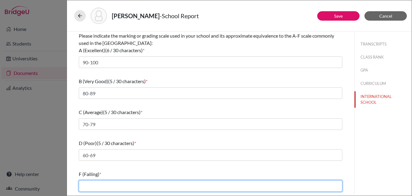
click at [123, 181] on input "text" at bounding box center [210, 186] width 263 height 12
type input "59 and below"
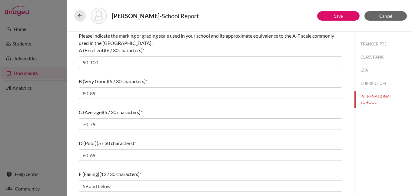
click at [378, 116] on div "TRANSCRIPTS CLASS RANK GPA CURRICULUM INTERNATIONAL SCHOOL" at bounding box center [383, 112] width 58 height 162
click at [339, 14] on button "Save" at bounding box center [338, 15] width 42 height 9
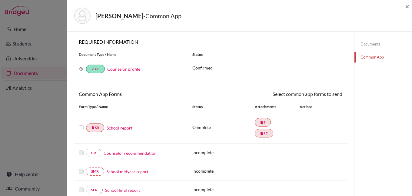
click at [369, 43] on link "Documents" at bounding box center [382, 44] width 57 height 11
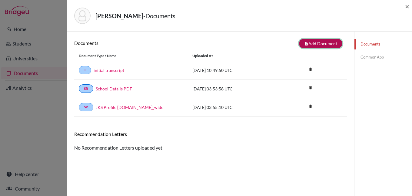
click at [317, 41] on button "note_add Add Document" at bounding box center [320, 43] width 43 height 9
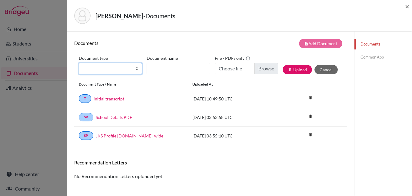
click at [136, 68] on select "Change explanation for Common App reports Counselor recommendation Internationa…" at bounding box center [110, 69] width 63 height 12
select select "5"
click at [79, 63] on select "Change explanation for Common App reports Counselor recommendation Internationa…" at bounding box center [110, 69] width 63 height 12
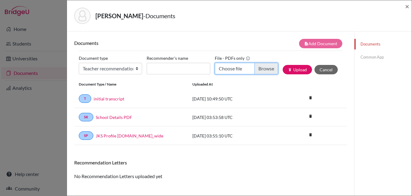
click at [262, 69] on input "Choose file" at bounding box center [246, 69] width 63 height 12
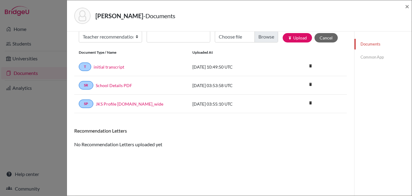
click at [409, 8] on div "Alsalhi, Sultan - Documents ×" at bounding box center [239, 15] width 344 height 31
click at [407, 6] on span "×" at bounding box center [407, 6] width 4 height 9
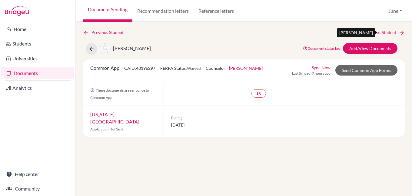
click at [388, 33] on link "Next Student" at bounding box center [387, 32] width 33 height 7
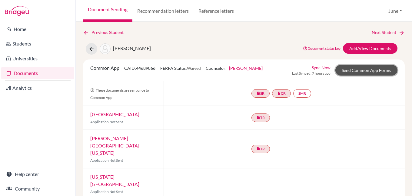
click at [358, 69] on link "Send Common App Forms" at bounding box center [366, 70] width 62 height 11
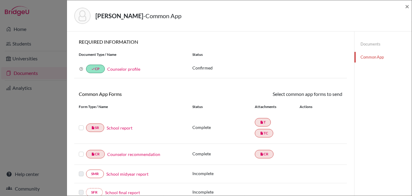
click at [80, 124] on label at bounding box center [81, 124] width 5 height 0
click at [0, 0] on input "checkbox" at bounding box center [0, 0] width 0 height 0
click at [82, 151] on label at bounding box center [81, 151] width 5 height 0
click at [0, 0] on input "checkbox" at bounding box center [0, 0] width 0 height 0
click at [326, 95] on link "Send" at bounding box center [329, 94] width 25 height 9
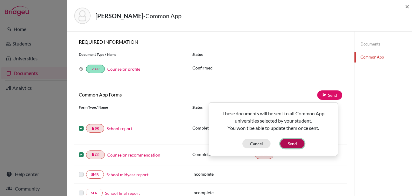
click at [291, 142] on button "Send" at bounding box center [292, 143] width 24 height 9
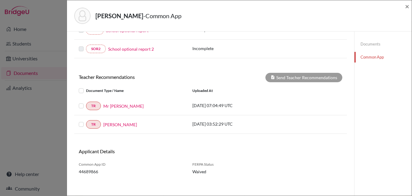
scroll to position [183, 0]
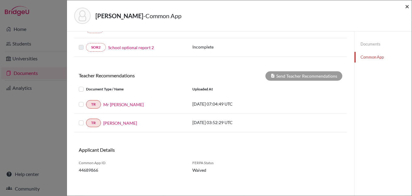
click at [407, 6] on span "×" at bounding box center [407, 6] width 4 height 9
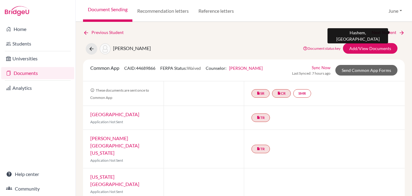
click at [384, 31] on link "Next Student" at bounding box center [387, 32] width 33 height 7
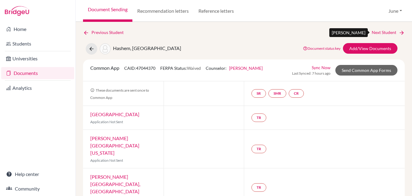
click at [383, 32] on link "Next Student" at bounding box center [387, 32] width 33 height 7
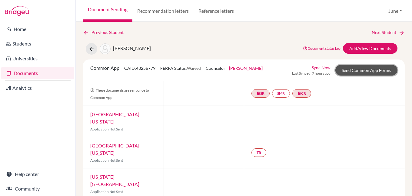
click at [367, 70] on link "Send Common App Forms" at bounding box center [366, 70] width 62 height 11
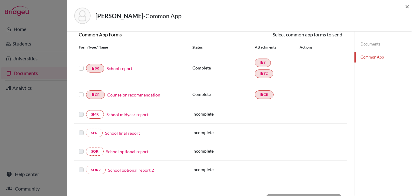
scroll to position [61, 0]
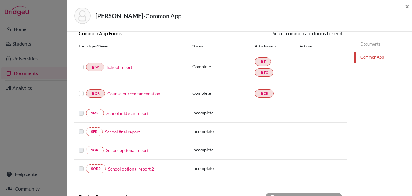
click at [80, 63] on label at bounding box center [81, 63] width 5 height 0
click at [0, 0] on input "checkbox" at bounding box center [0, 0] width 0 height 0
click at [81, 90] on label at bounding box center [81, 90] width 5 height 0
click at [0, 0] on input "checkbox" at bounding box center [0, 0] width 0 height 0
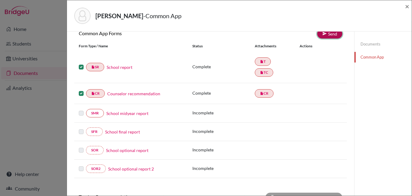
click at [325, 35] on link "Send" at bounding box center [329, 33] width 25 height 9
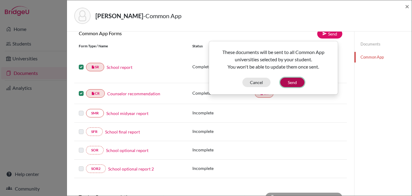
click at [295, 82] on button "Send" at bounding box center [292, 81] width 24 height 9
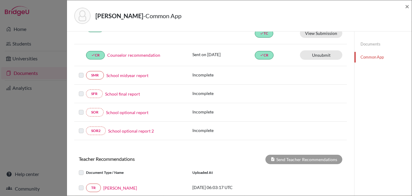
scroll to position [182, 0]
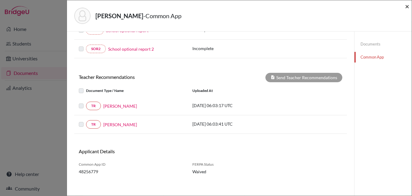
click at [407, 7] on span "×" at bounding box center [407, 6] width 4 height 9
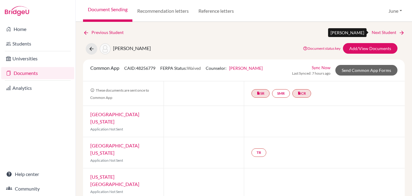
click at [380, 32] on link "Next Student" at bounding box center [387, 32] width 33 height 7
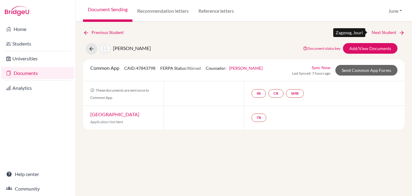
click at [379, 34] on link "Next Student" at bounding box center [387, 32] width 33 height 7
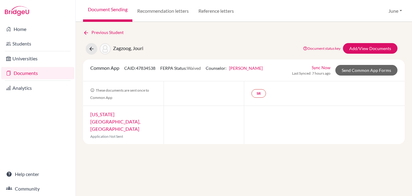
click at [22, 71] on link "Documents" at bounding box center [37, 73] width 73 height 12
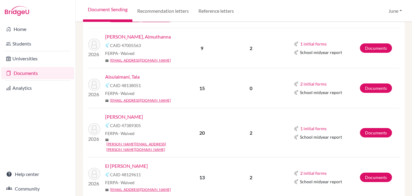
scroll to position [303, 0]
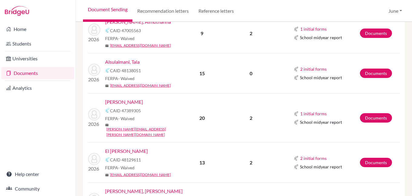
click at [123, 147] on link "El [PERSON_NAME]" at bounding box center [126, 150] width 43 height 7
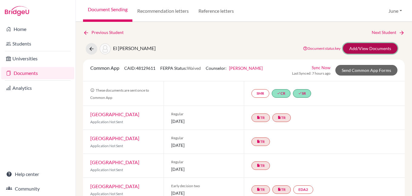
click at [362, 48] on link "Add/View Documents" at bounding box center [370, 48] width 54 height 11
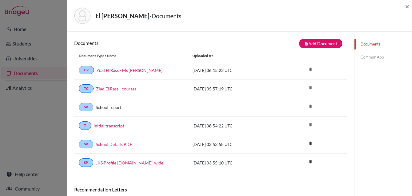
click at [370, 56] on link "Common App" at bounding box center [382, 57] width 57 height 11
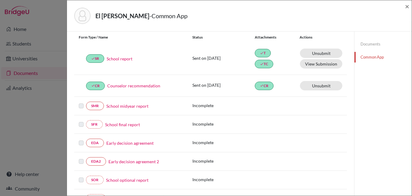
scroll to position [61, 0]
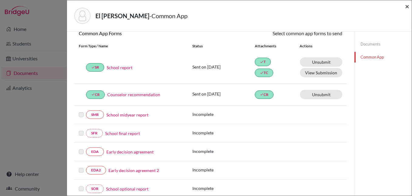
click at [407, 6] on span "×" at bounding box center [407, 6] width 4 height 9
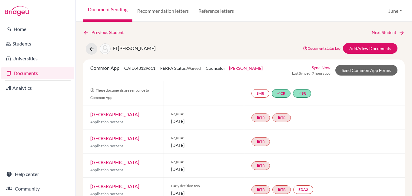
click at [30, 75] on link "Documents" at bounding box center [37, 73] width 73 height 12
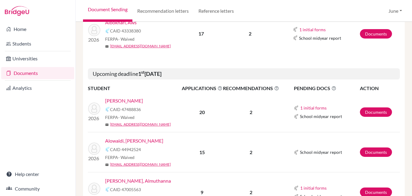
scroll to position [182, 0]
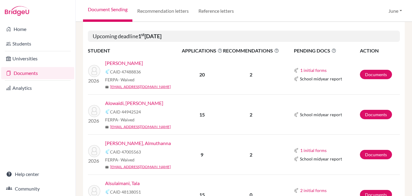
click at [136, 102] on link "Alowaidi, [PERSON_NAME]" at bounding box center [134, 102] width 58 height 7
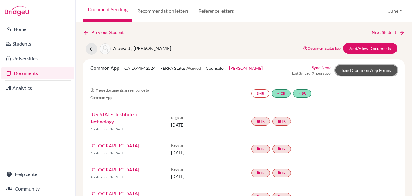
click at [361, 69] on link "Send Common App Forms" at bounding box center [366, 70] width 62 height 11
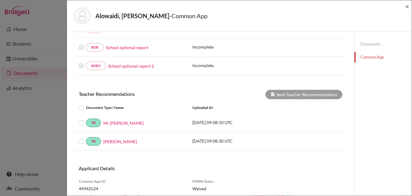
scroll to position [185, 0]
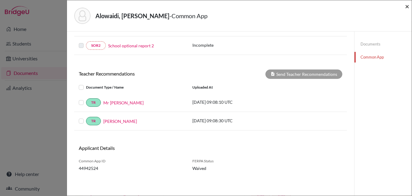
click at [407, 6] on span "×" at bounding box center [407, 6] width 4 height 9
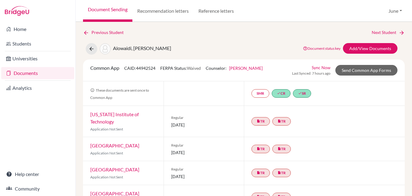
click at [25, 71] on link "Documents" at bounding box center [37, 73] width 73 height 12
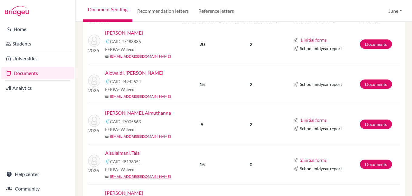
scroll to position [242, 0]
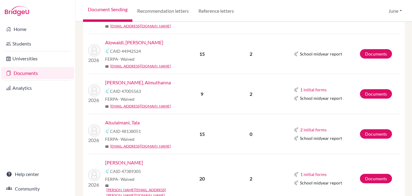
click at [138, 81] on link "[PERSON_NAME], Almuthanna" at bounding box center [138, 82] width 66 height 7
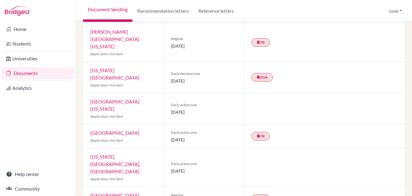
scroll to position [10, 0]
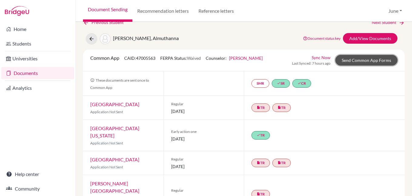
click at [371, 62] on link "Send Common App Forms" at bounding box center [366, 60] width 62 height 11
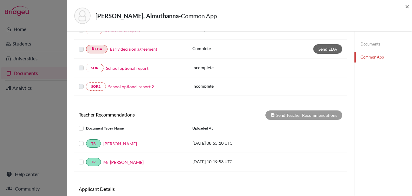
scroll to position [114, 0]
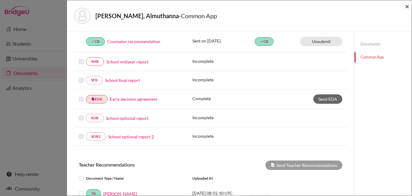
click at [407, 7] on span "×" at bounding box center [407, 6] width 4 height 9
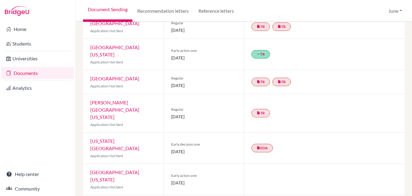
scroll to position [161, 0]
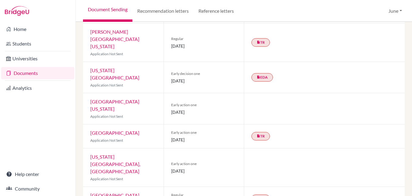
click at [121, 98] on link "[GEOGRAPHIC_DATA][US_STATE]" at bounding box center [114, 104] width 49 height 13
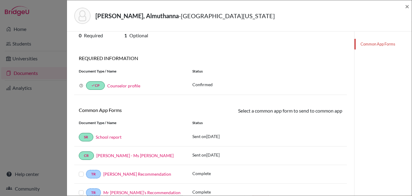
scroll to position [30, 0]
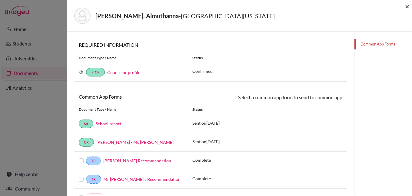
click at [407, 7] on span "×" at bounding box center [407, 6] width 4 height 9
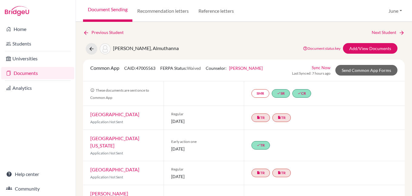
click at [28, 72] on link "Documents" at bounding box center [37, 73] width 73 height 12
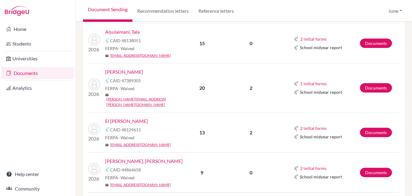
scroll to position [333, 0]
click at [142, 72] on link "Bawazeer, Mohammed" at bounding box center [124, 71] width 38 height 7
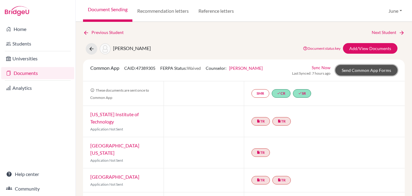
click at [359, 69] on link "Send Common App Forms" at bounding box center [366, 70] width 62 height 11
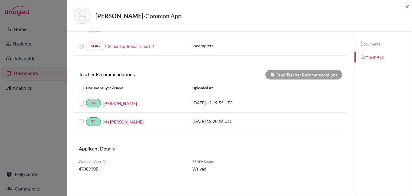
scroll to position [204, 0]
click at [406, 9] on span "×" at bounding box center [407, 6] width 4 height 9
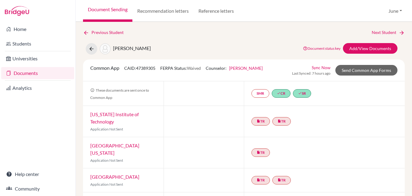
click at [32, 71] on link "Documents" at bounding box center [37, 73] width 73 height 12
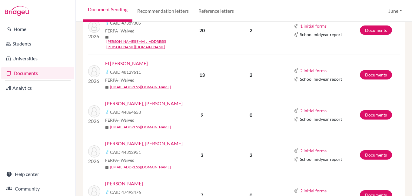
scroll to position [393, 0]
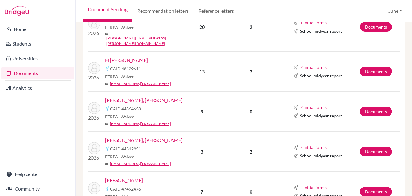
click at [136, 96] on link "[PERSON_NAME], [PERSON_NAME]" at bounding box center [143, 99] width 77 height 7
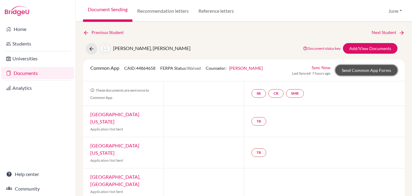
click at [362, 72] on link "Send Common App Forms" at bounding box center [366, 70] width 62 height 11
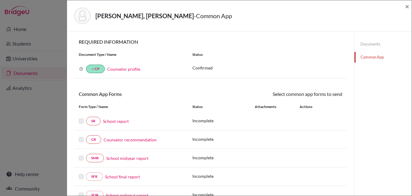
click at [363, 44] on link "Documents" at bounding box center [382, 44] width 57 height 11
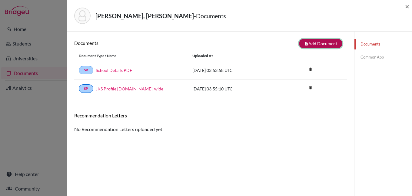
click at [319, 45] on button "note_add Add Document" at bounding box center [320, 43] width 43 height 9
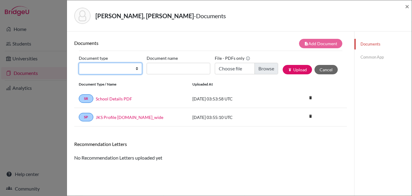
click at [135, 68] on select "Change explanation for Common App reports Counselor recommendation Internationa…" at bounding box center [110, 69] width 63 height 12
select select "2"
click at [79, 63] on select "Change explanation for Common App reports Counselor recommendation Internationa…" at bounding box center [110, 69] width 63 height 12
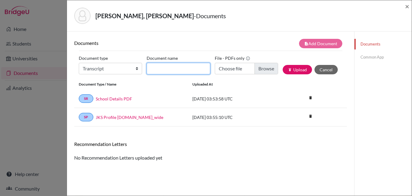
click at [161, 65] on input "Document name" at bounding box center [177, 69] width 63 height 12
type input "initial transcript"
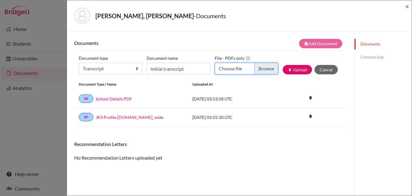
click at [260, 67] on input "Choose file" at bounding box center [246, 69] width 63 height 12
click at [407, 5] on span "×" at bounding box center [407, 6] width 4 height 9
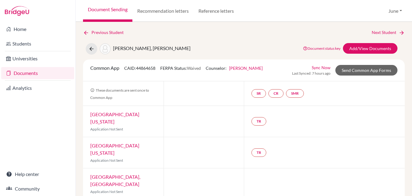
click at [25, 74] on link "Documents" at bounding box center [37, 73] width 73 height 12
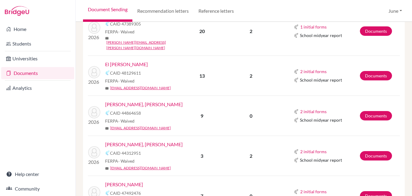
scroll to position [424, 0]
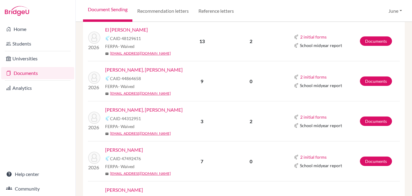
click at [125, 106] on link "[PERSON_NAME], [PERSON_NAME]" at bounding box center [143, 109] width 77 height 7
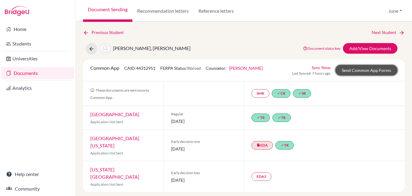
click at [370, 69] on link "Send Common App Forms" at bounding box center [366, 70] width 62 height 11
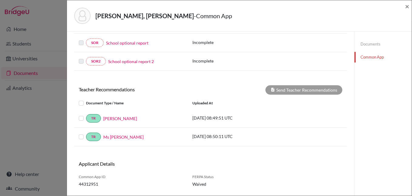
scroll to position [212, 0]
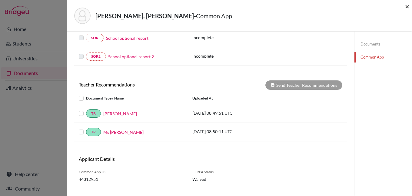
click at [407, 8] on span "×" at bounding box center [407, 6] width 4 height 9
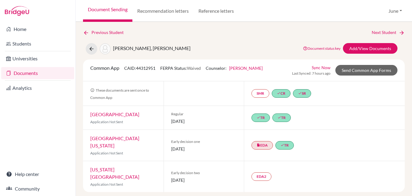
click at [24, 73] on link "Documents" at bounding box center [37, 73] width 73 height 12
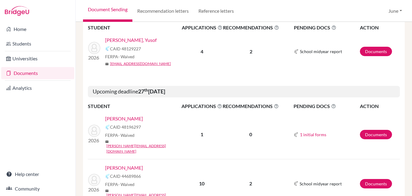
scroll to position [962, 0]
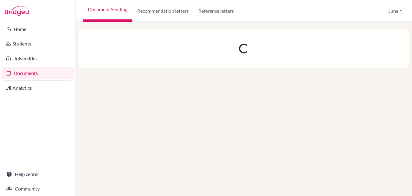
scroll to position [0, 0]
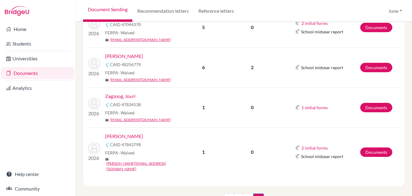
scroll to position [151, 0]
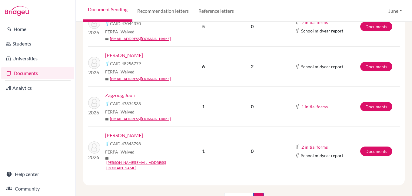
click at [118, 54] on link "[PERSON_NAME]" at bounding box center [124, 54] width 38 height 7
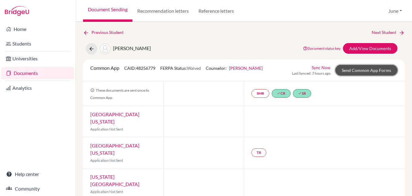
click at [370, 69] on link "Send Common App Forms" at bounding box center [366, 70] width 62 height 11
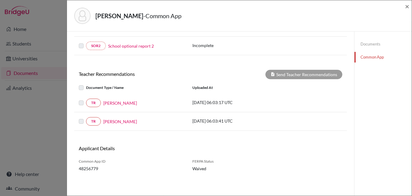
scroll to position [185, 0]
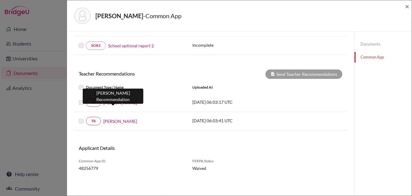
click at [109, 102] on link "[PERSON_NAME]" at bounding box center [120, 102] width 34 height 6
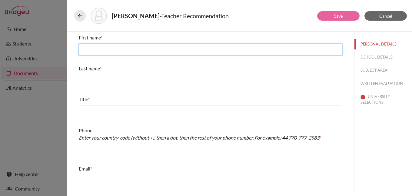
click at [128, 50] on input "text" at bounding box center [210, 50] width 263 height 12
type input "Bashar"
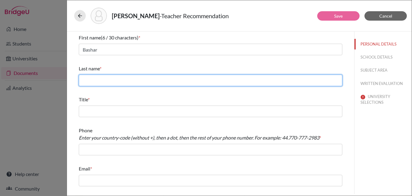
click at [121, 78] on input "text" at bounding box center [210, 80] width 263 height 12
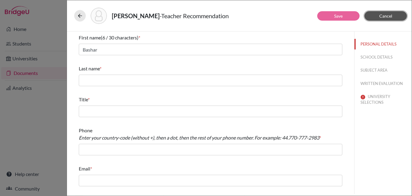
click at [387, 14] on span "Cancel" at bounding box center [385, 15] width 13 height 5
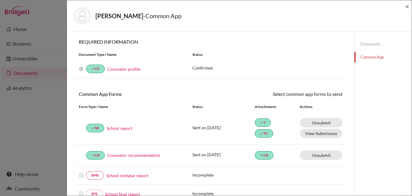
click at [366, 57] on link "Common App" at bounding box center [382, 57] width 57 height 11
click at [324, 156] on link "Unsubmit This document will be un-submitted from all Common App universities it…" at bounding box center [321, 154] width 42 height 9
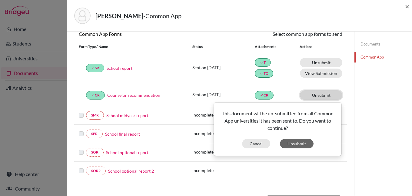
scroll to position [61, 0]
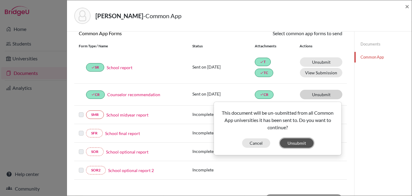
click at [299, 142] on button "Unsubmit" at bounding box center [297, 142] width 34 height 9
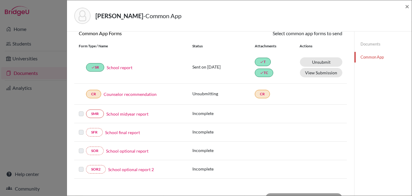
click at [132, 93] on link "Counselor recommendation" at bounding box center [130, 94] width 53 height 6
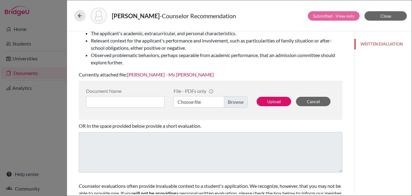
scroll to position [121, 0]
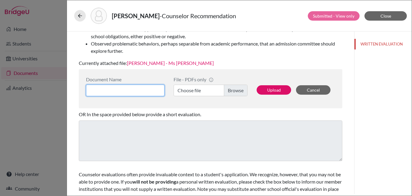
click at [153, 89] on input at bounding box center [125, 90] width 78 height 12
type input "[PERSON_NAME] - Ms [PERSON_NAME]"
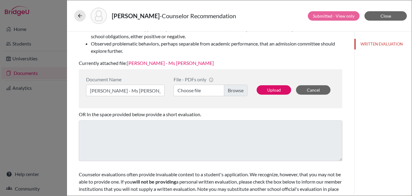
click at [237, 90] on label "Choose file" at bounding box center [210, 90] width 74 height 12
click at [237, 90] on input "Choose file" at bounding box center [210, 90] width 74 height 12
click at [272, 89] on button "Upload" at bounding box center [273, 89] width 35 height 9
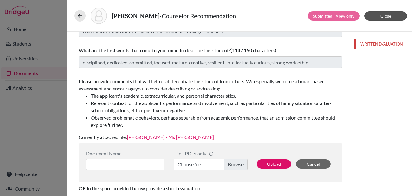
scroll to position [30, 0]
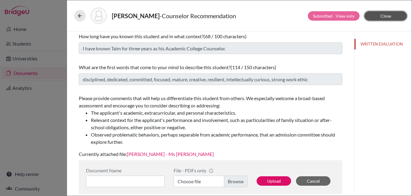
click at [385, 15] on span "Close" at bounding box center [385, 15] width 11 height 5
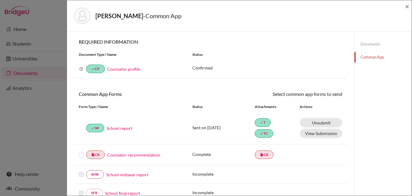
click at [81, 151] on label at bounding box center [81, 151] width 5 height 0
click at [0, 0] on input "checkbox" at bounding box center [0, 0] width 0 height 0
click at [327, 94] on link "Send" at bounding box center [329, 94] width 25 height 9
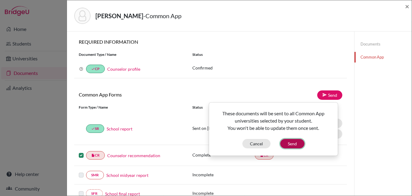
click at [291, 142] on button "Send" at bounding box center [292, 143] width 24 height 9
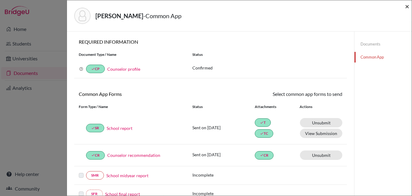
drag, startPoint x: 408, startPoint y: 8, endPoint x: 400, endPoint y: 5, distance: 7.9
click at [407, 8] on span "×" at bounding box center [407, 6] width 4 height 9
